Goal: Check status

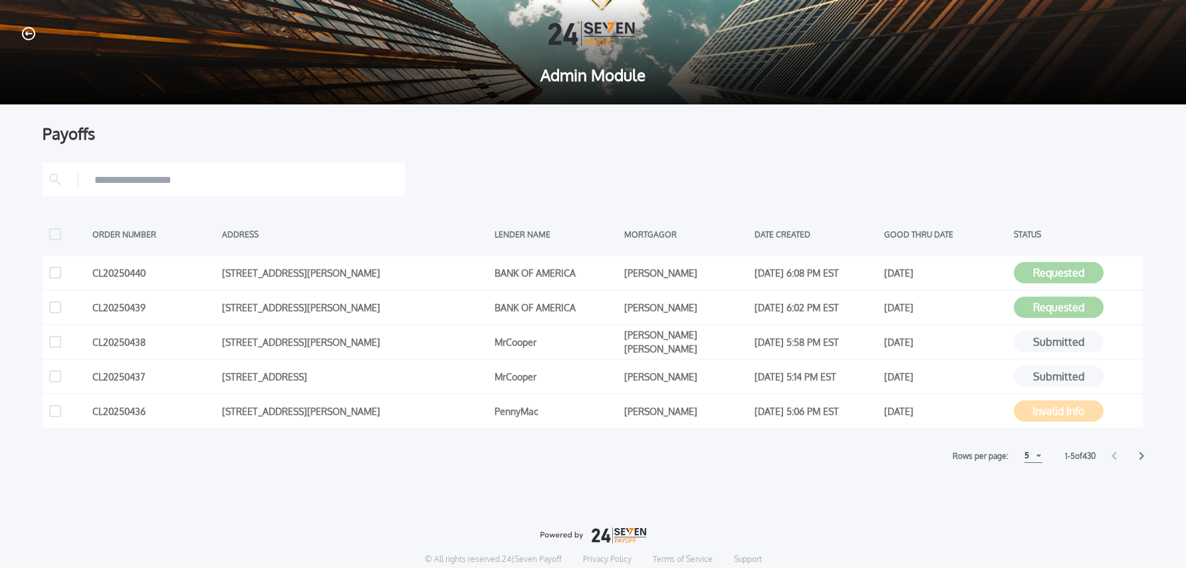
click at [1142, 455] on icon at bounding box center [1141, 456] width 5 height 8
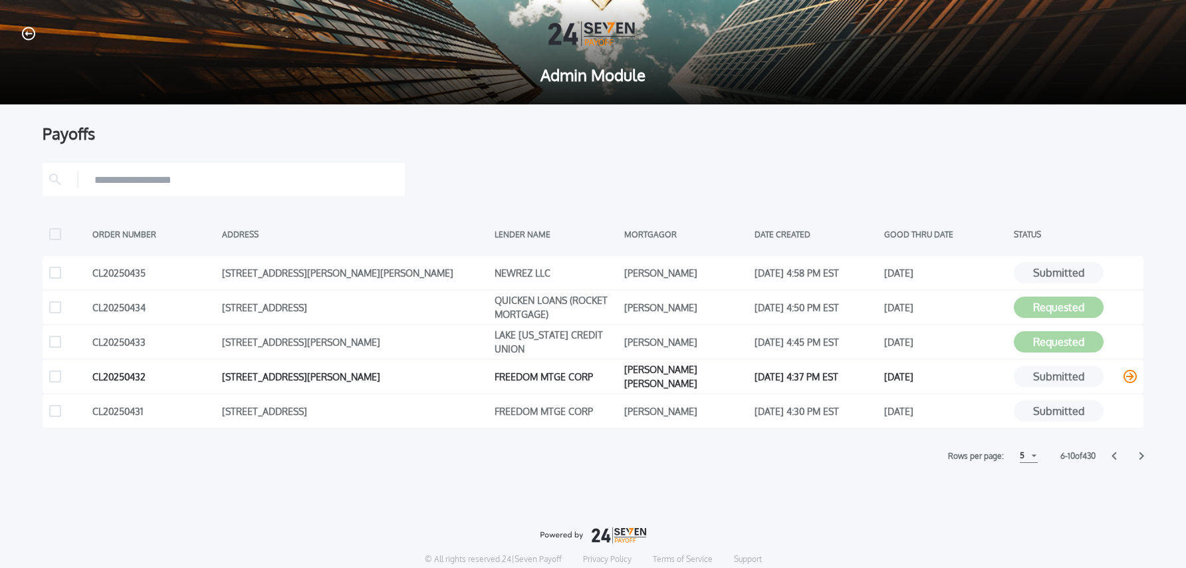
click at [1125, 378] on icon at bounding box center [1129, 376] width 13 height 13
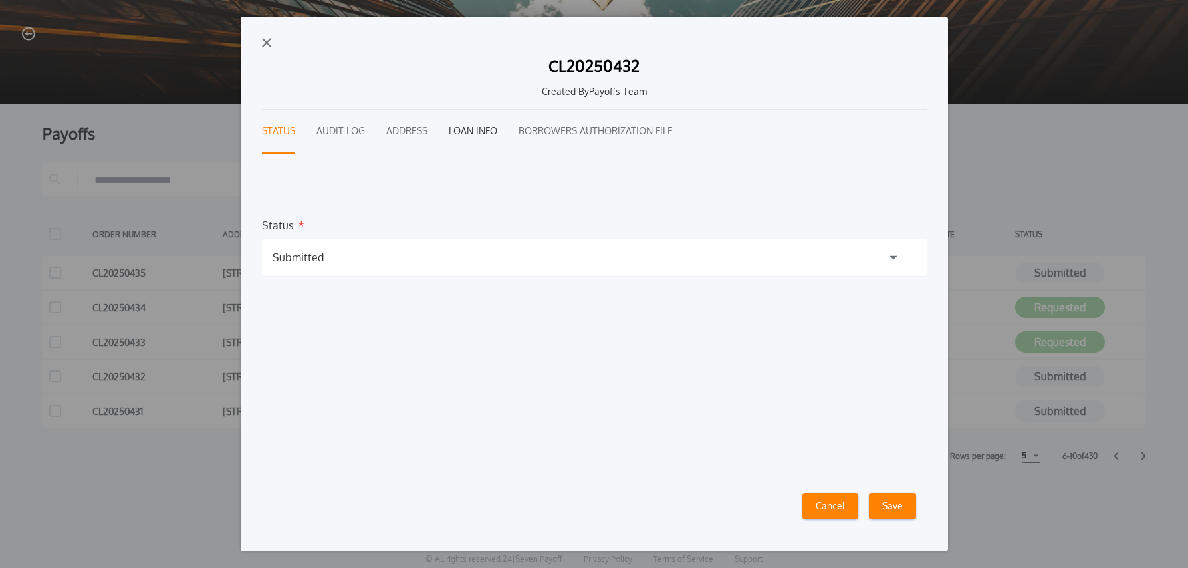
click at [465, 133] on button "Loan Info" at bounding box center [473, 132] width 49 height 44
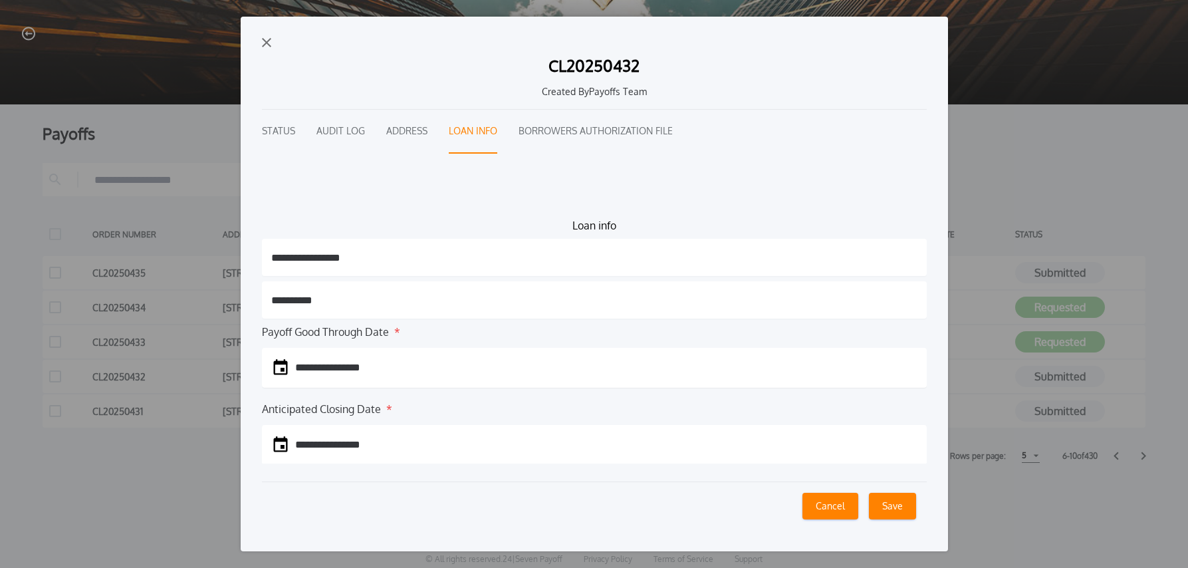
drag, startPoint x: 268, startPoint y: 39, endPoint x: 279, endPoint y: 62, distance: 26.5
click at [268, 39] on img "button" at bounding box center [266, 42] width 9 height 9
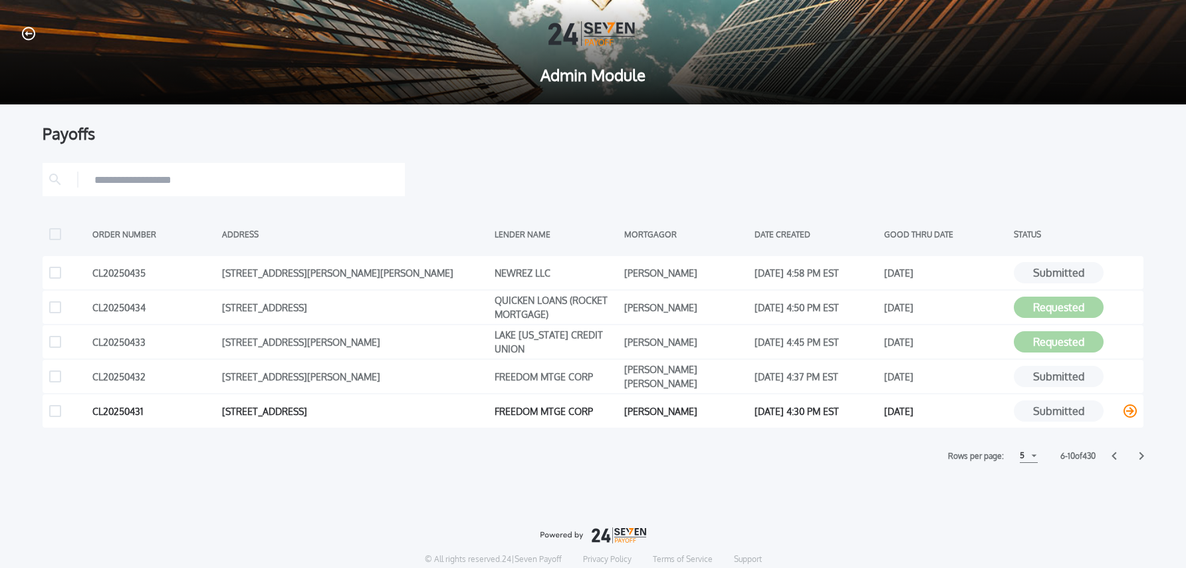
click at [1132, 412] on icon at bounding box center [1129, 410] width 13 height 13
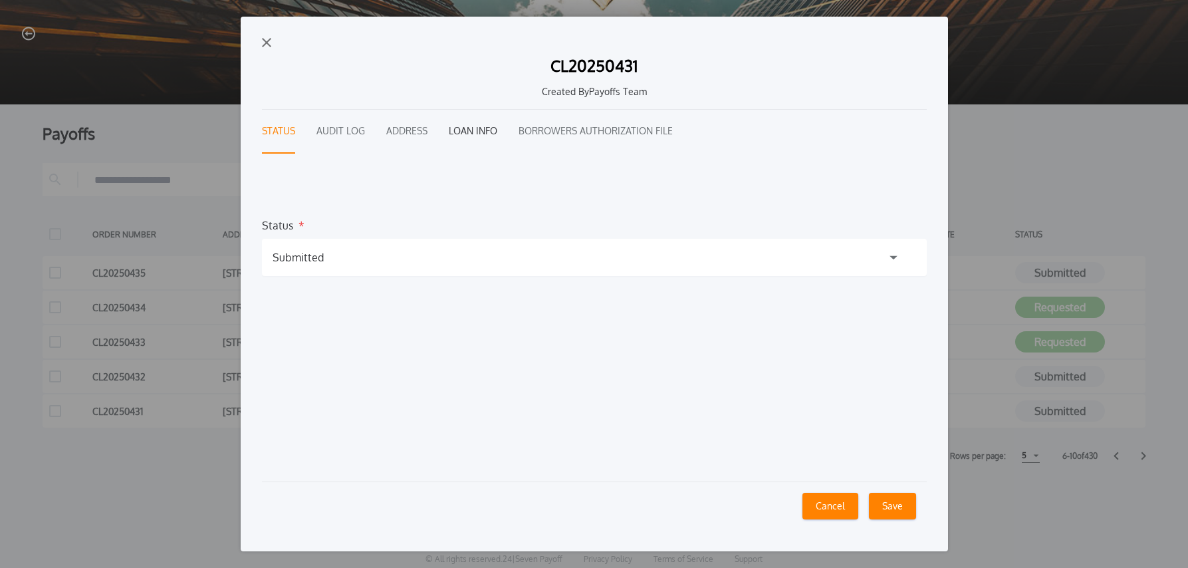
click at [486, 132] on button "Loan Info" at bounding box center [473, 132] width 49 height 44
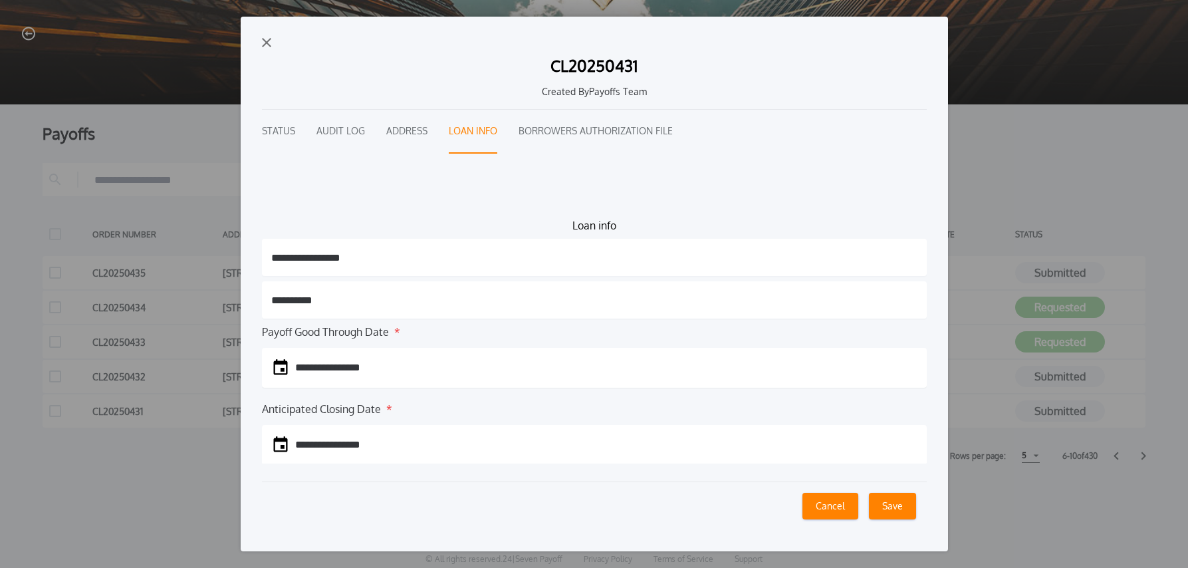
click at [338, 130] on button "Audit Log" at bounding box center [340, 132] width 49 height 44
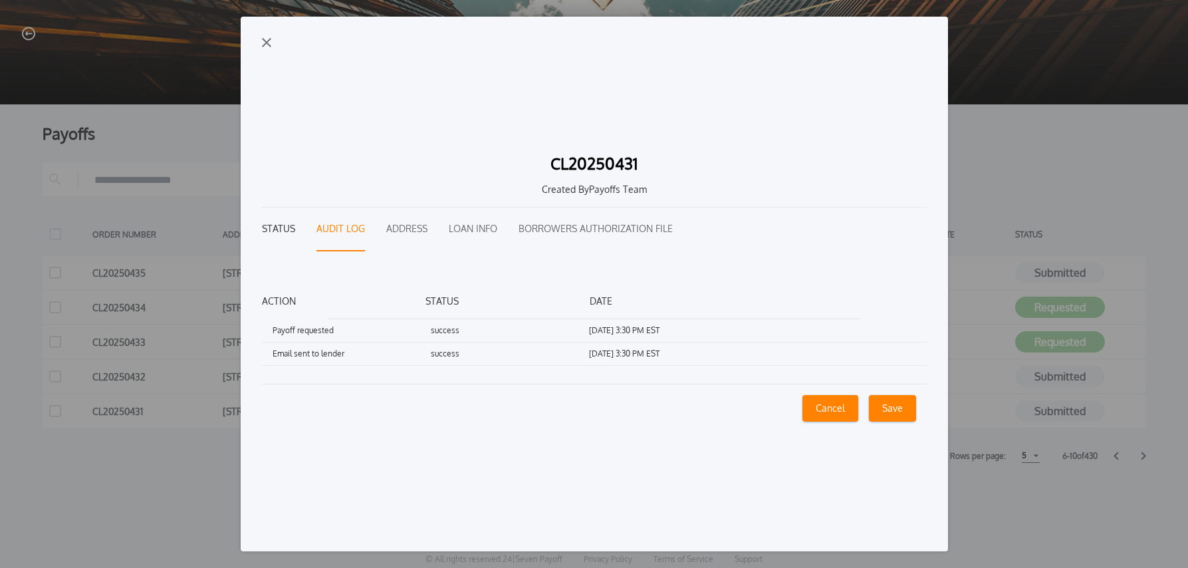
click at [280, 226] on button "Status" at bounding box center [278, 229] width 33 height 44
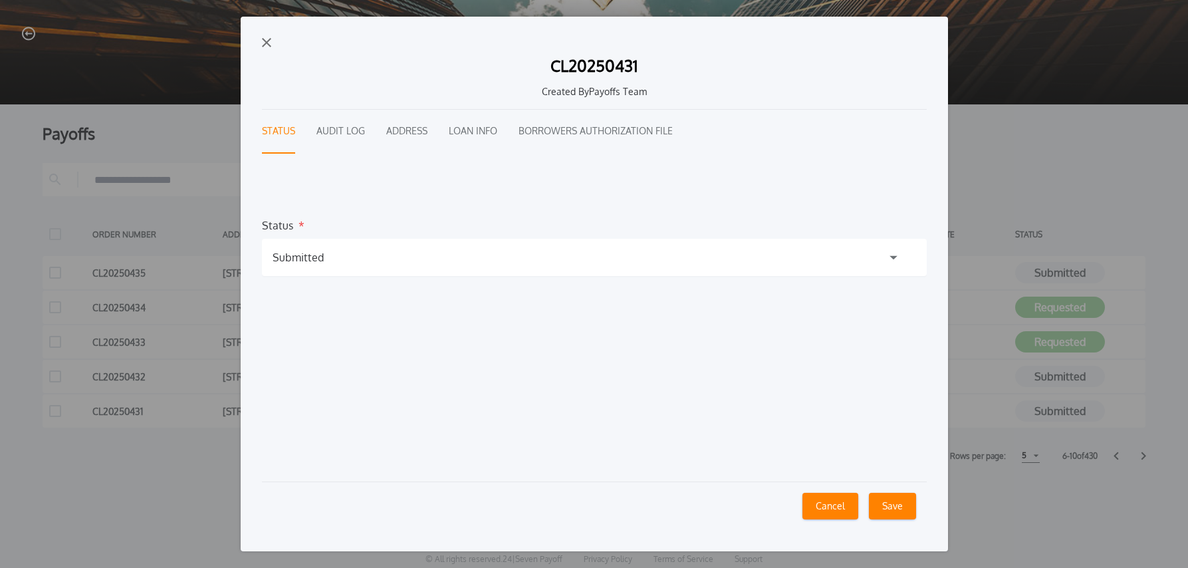
click at [339, 255] on div "Submitted" at bounding box center [594, 257] width 665 height 37
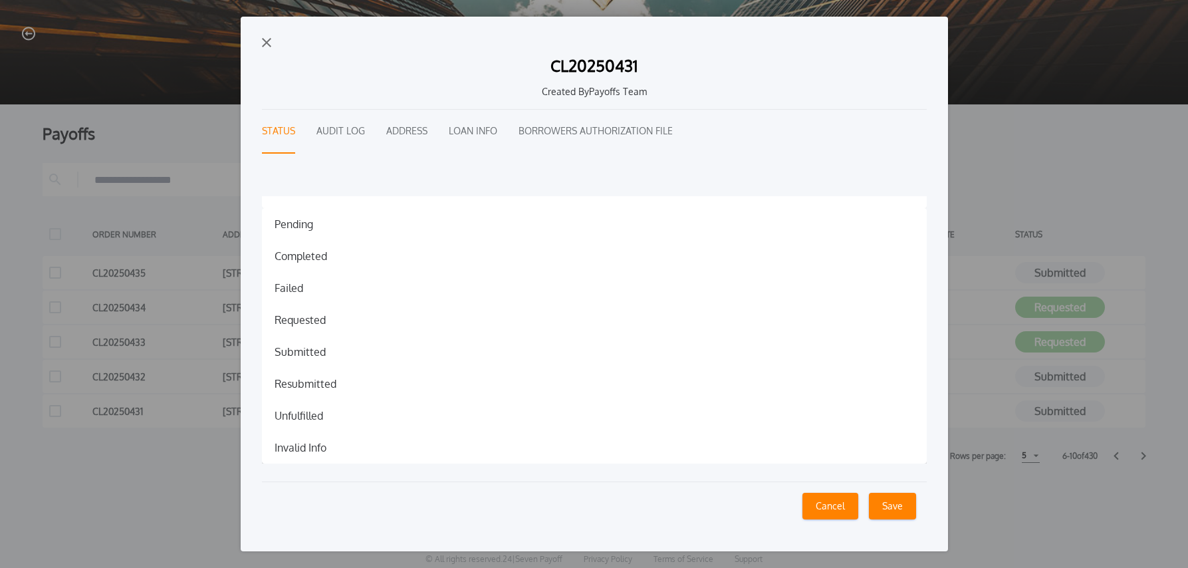
click at [318, 437] on div "Invalid Info Invalid Info" at bounding box center [594, 447] width 665 height 32
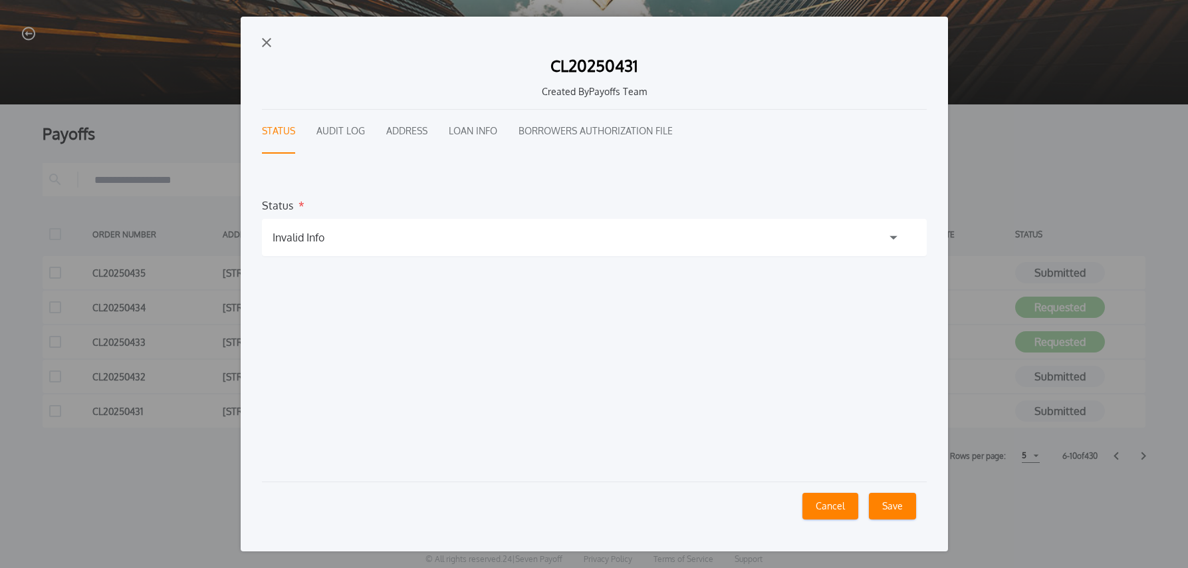
scroll to position [20, 0]
click at [298, 243] on h1 "Invalid Info" at bounding box center [299, 237] width 52 height 16
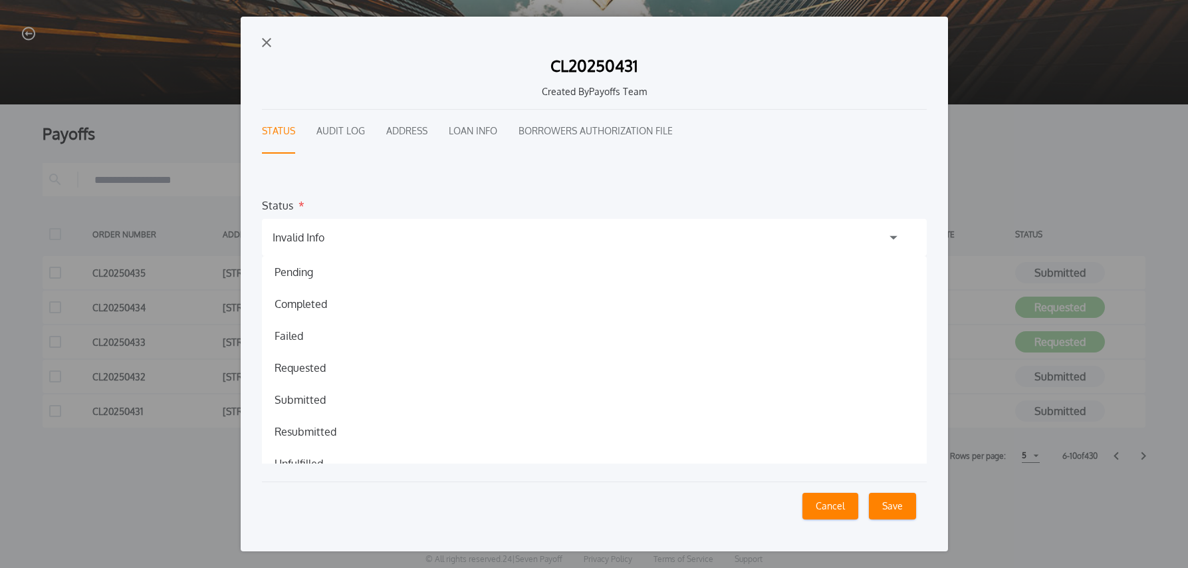
click at [295, 325] on div "Failed Failed" at bounding box center [594, 336] width 665 height 32
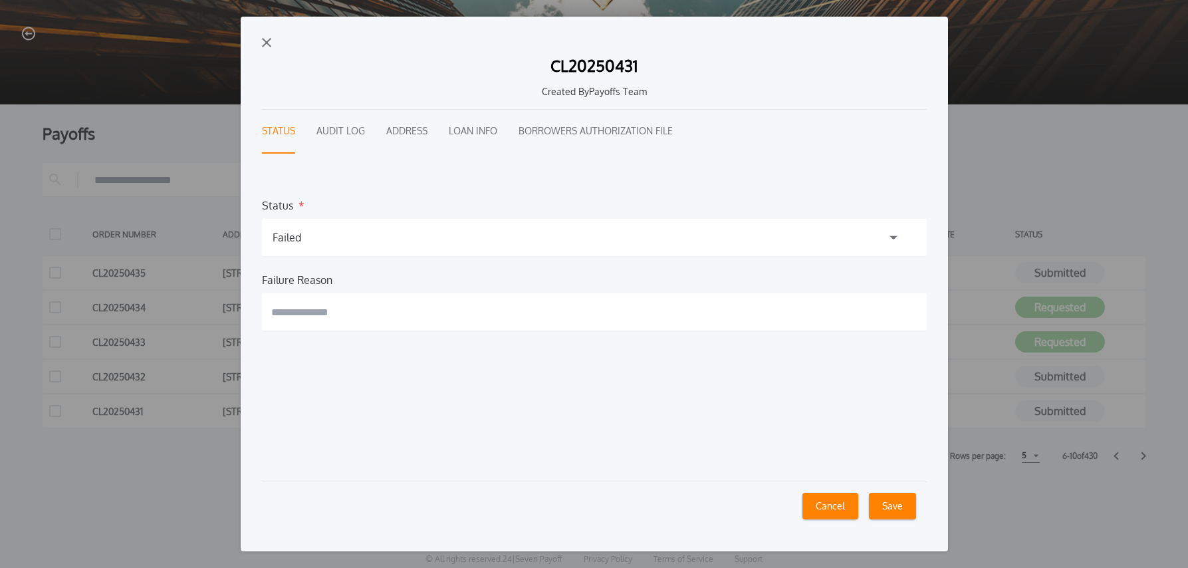
click at [337, 316] on input "text" at bounding box center [594, 311] width 665 height 37
click at [316, 231] on div "Failed Failed" at bounding box center [594, 237] width 665 height 37
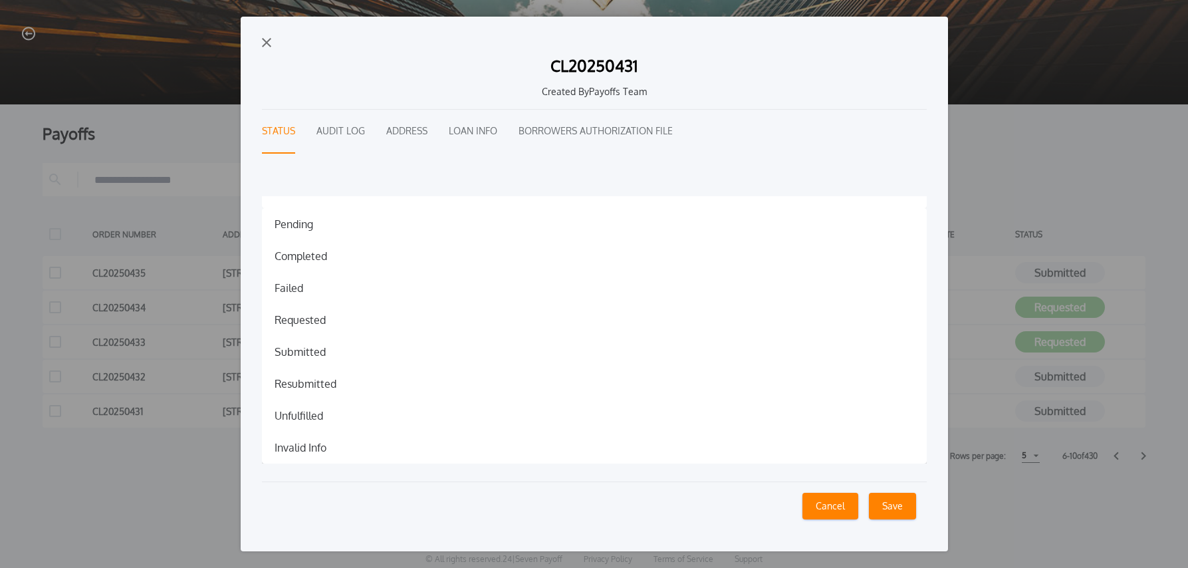
drag, startPoint x: 314, startPoint y: 443, endPoint x: 346, endPoint y: 453, distance: 34.1
click at [314, 443] on h1 "Invalid Info" at bounding box center [300, 447] width 73 height 16
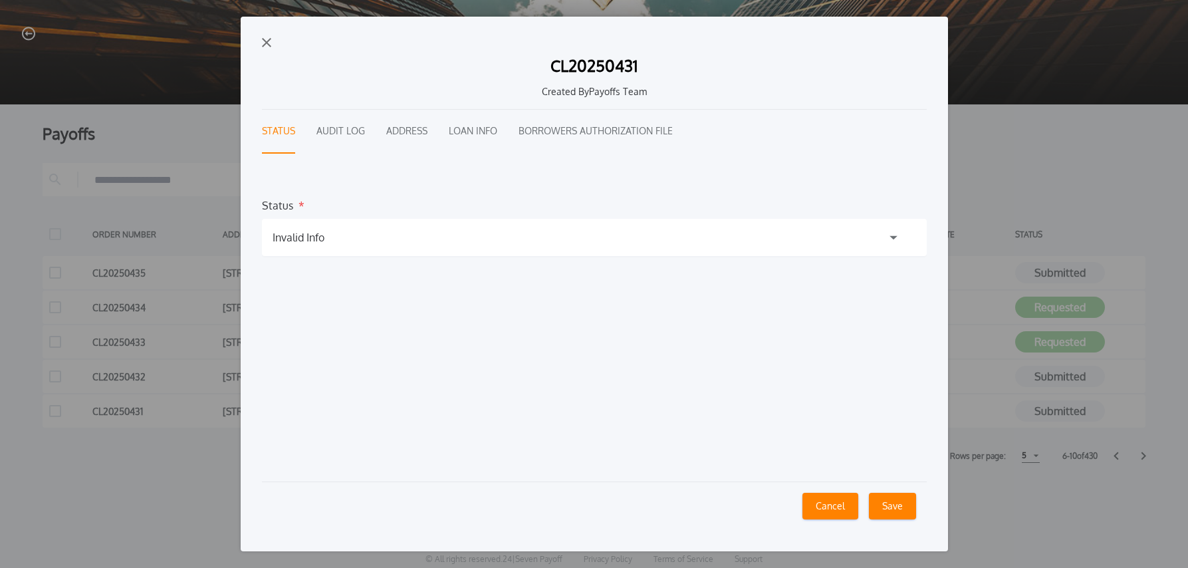
click at [900, 508] on button "Save" at bounding box center [892, 506] width 47 height 27
